Goal: Information Seeking & Learning: Learn about a topic

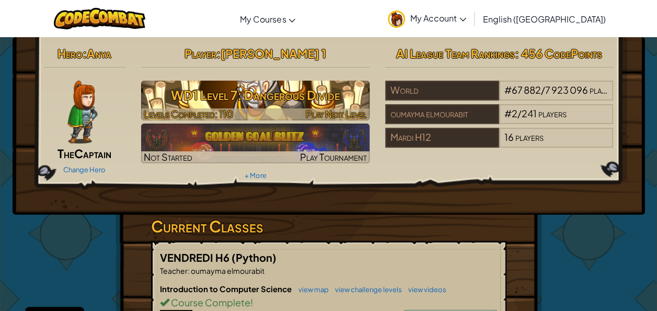
click at [256, 109] on div at bounding box center [255, 114] width 229 height 12
select select "en-[GEOGRAPHIC_DATA]"
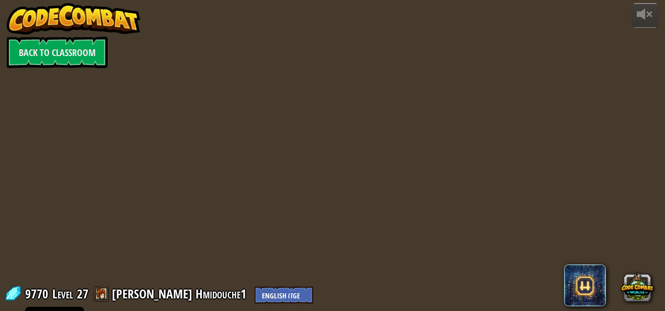
select select "en-[GEOGRAPHIC_DATA]"
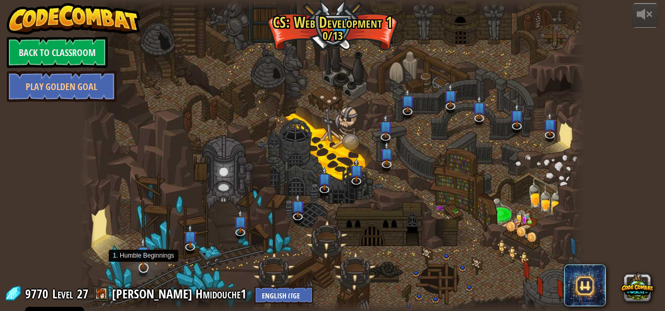
click at [143, 261] on img at bounding box center [143, 252] width 14 height 31
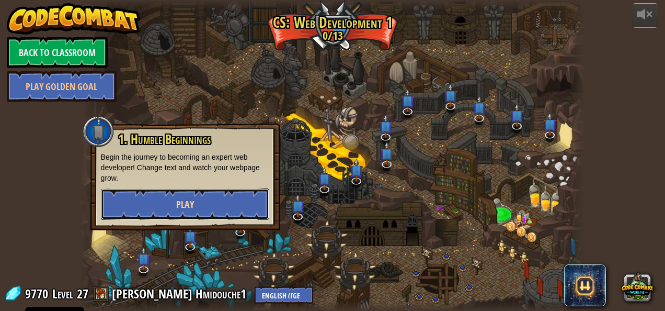
click at [222, 211] on button "Play" at bounding box center [185, 203] width 168 height 31
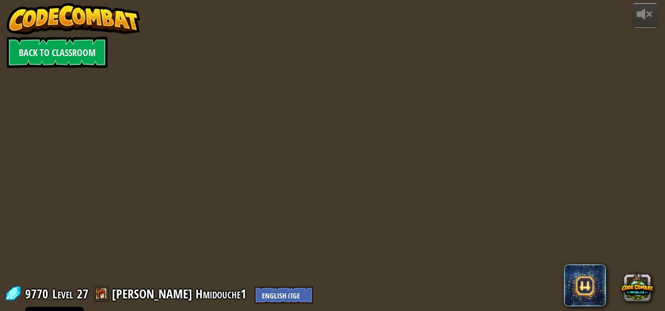
select select "en-[GEOGRAPHIC_DATA]"
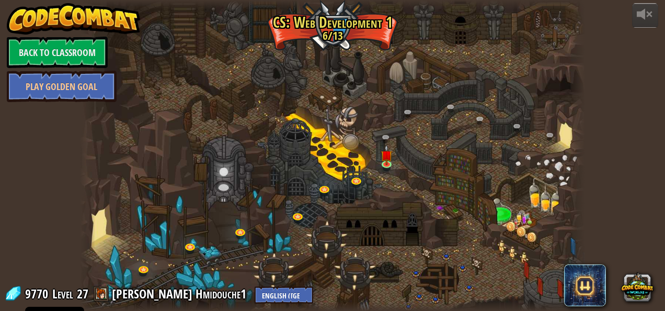
select select "en-[GEOGRAPHIC_DATA]"
